Goal: Task Accomplishment & Management: Manage account settings

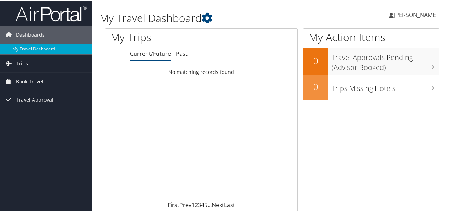
click at [409, 13] on span "[PERSON_NAME]" at bounding box center [416, 14] width 44 height 8
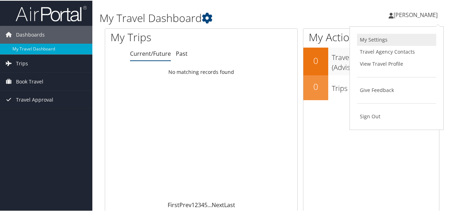
click at [371, 37] on link "My Settings" at bounding box center [396, 39] width 79 height 12
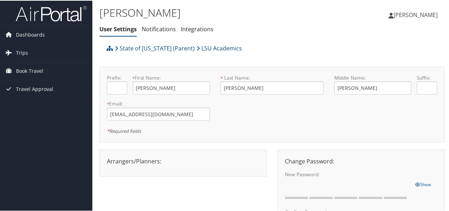
click at [418, 12] on span "[PERSON_NAME]" at bounding box center [416, 14] width 44 height 8
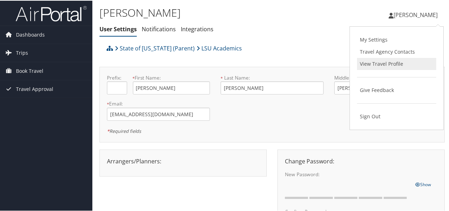
click at [370, 61] on link "View Travel Profile" at bounding box center [396, 63] width 79 height 12
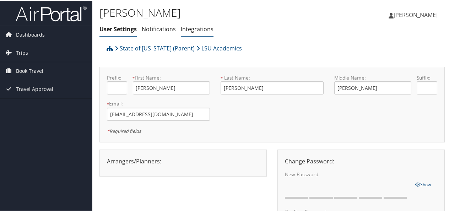
click at [204, 27] on link "Integrations" at bounding box center [197, 29] width 33 height 8
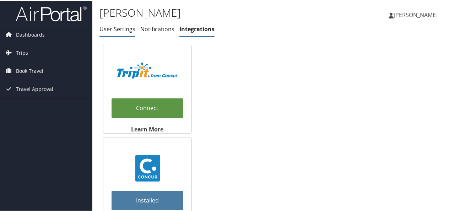
click at [119, 28] on link "User Settings" at bounding box center [117, 29] width 36 height 8
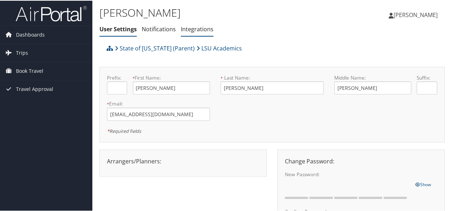
click at [198, 29] on link "Integrations" at bounding box center [197, 29] width 33 height 8
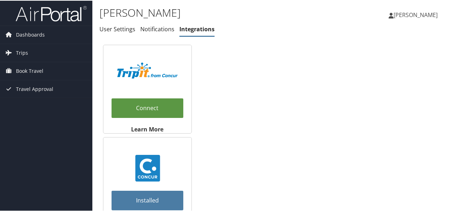
click at [415, 13] on span "[PERSON_NAME]" at bounding box center [416, 14] width 44 height 8
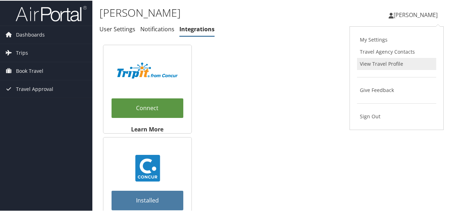
click at [367, 61] on link "View Travel Profile" at bounding box center [396, 63] width 79 height 12
